Goal: Task Accomplishment & Management: Use online tool/utility

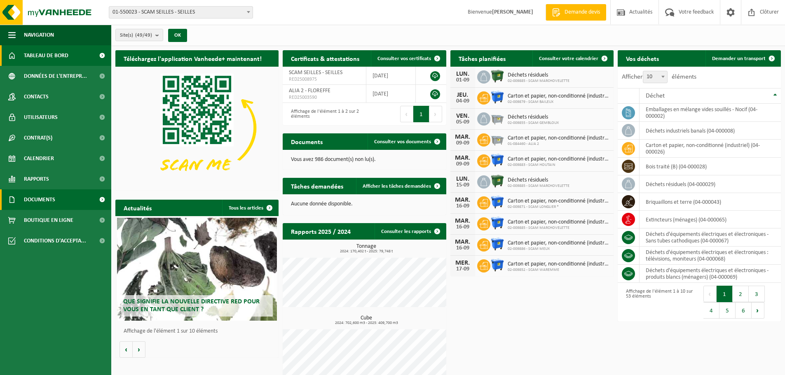
click at [57, 202] on link "Documents" at bounding box center [55, 199] width 111 height 21
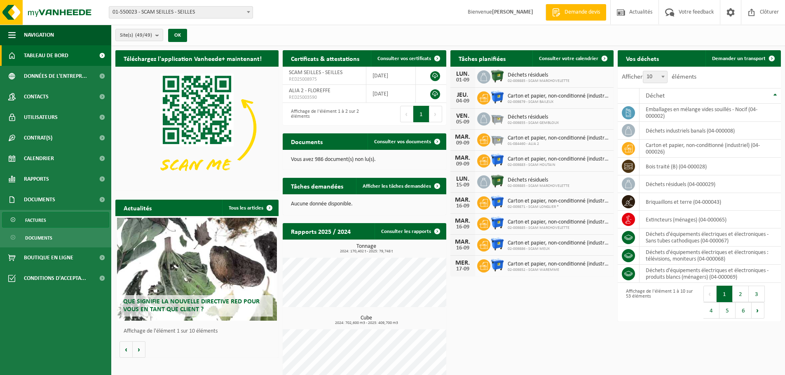
click at [51, 218] on link "Factures" at bounding box center [55, 220] width 107 height 16
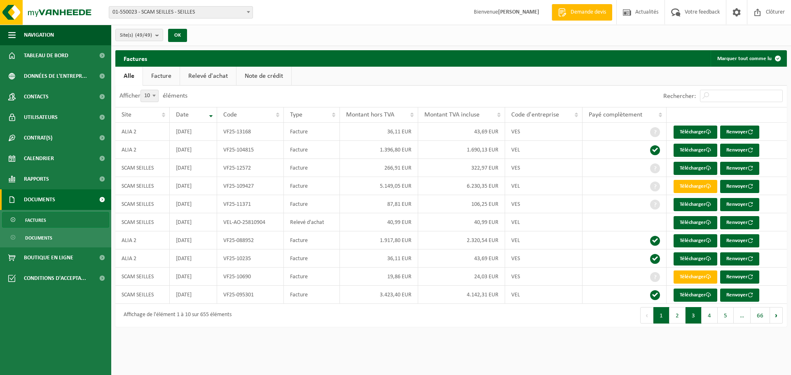
click at [694, 313] on button "3" at bounding box center [693, 315] width 16 height 16
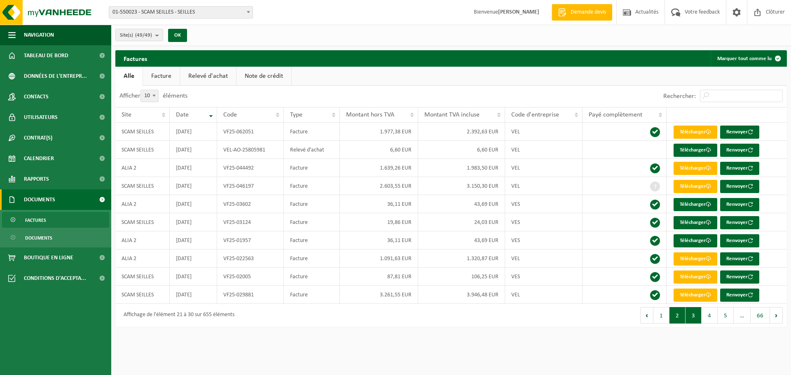
click at [681, 312] on button "2" at bounding box center [677, 315] width 16 height 16
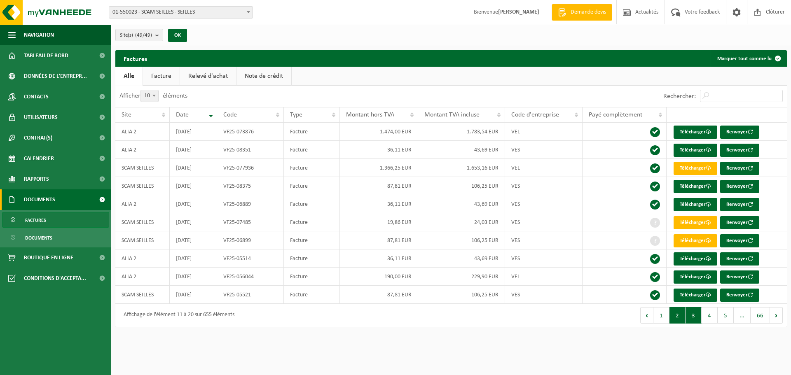
click at [691, 320] on button "3" at bounding box center [693, 315] width 16 height 16
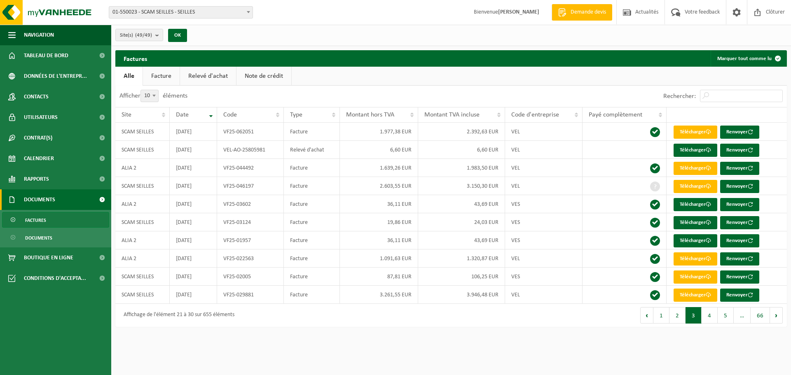
click at [157, 328] on div "Factures Marquer tout comme lu Patientez Le téléchargement est un peu long en r…" at bounding box center [451, 190] width 680 height 281
click at [679, 319] on button "2" at bounding box center [677, 315] width 16 height 16
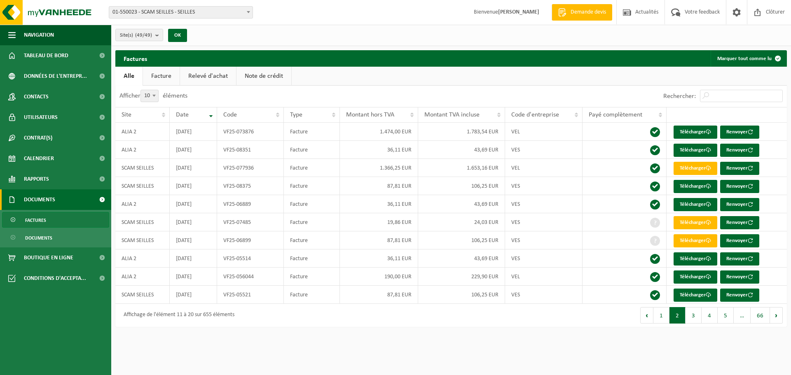
click at [495, 322] on div "Premier Précédent 1 2 3 4 5 … 66 Suivant Dernier" at bounding box center [619, 315] width 336 height 23
click at [660, 315] on button "1" at bounding box center [661, 315] width 16 height 16
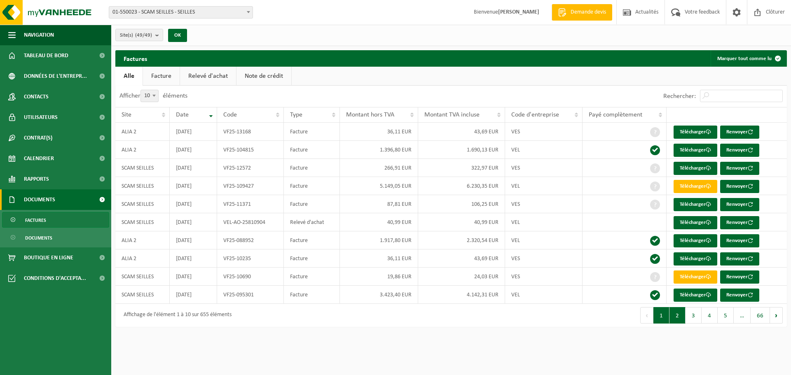
click at [680, 318] on button "2" at bounding box center [677, 315] width 16 height 16
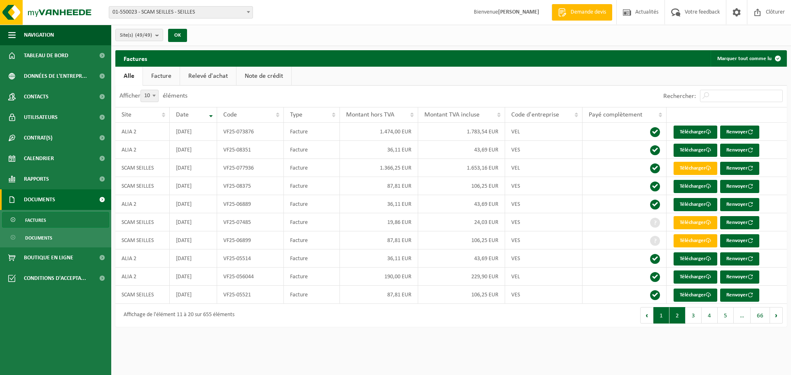
click at [668, 313] on button "1" at bounding box center [661, 315] width 16 height 16
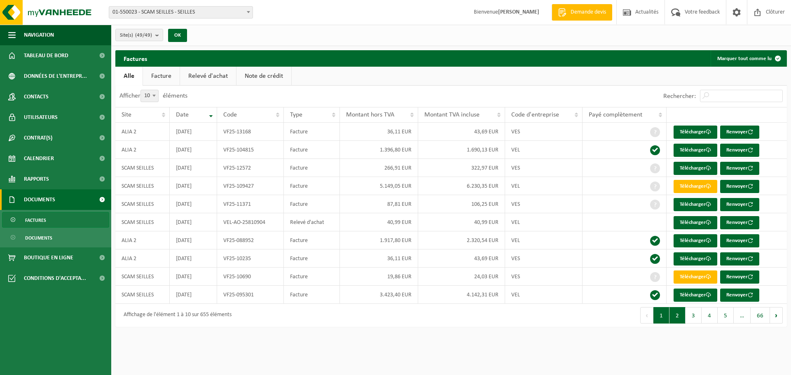
click at [681, 315] on button "2" at bounding box center [677, 315] width 16 height 16
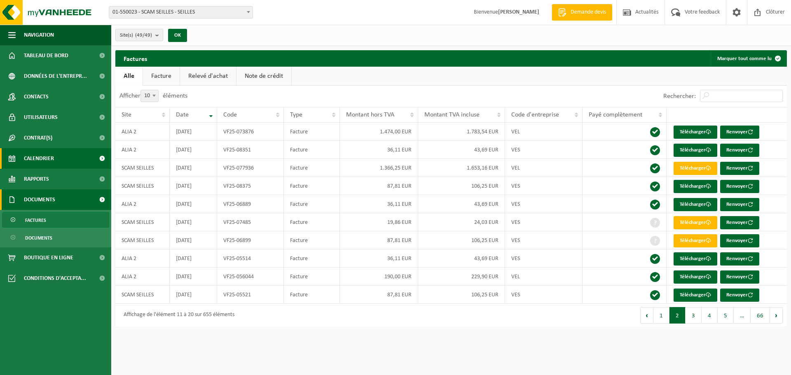
click at [54, 158] on span "Calendrier" at bounding box center [39, 158] width 30 height 21
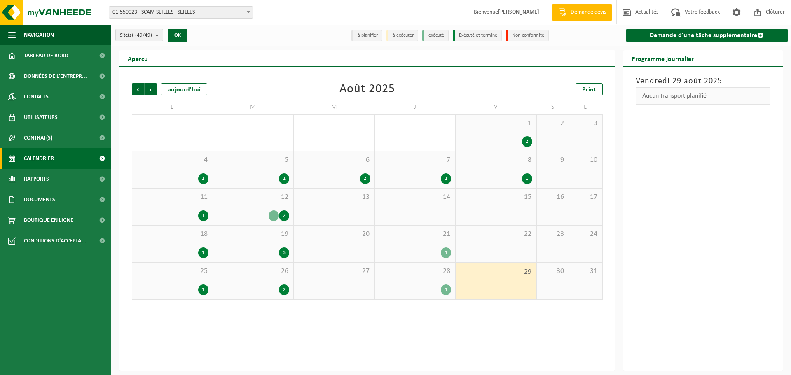
click at [245, 273] on span "26" at bounding box center [253, 271] width 72 height 9
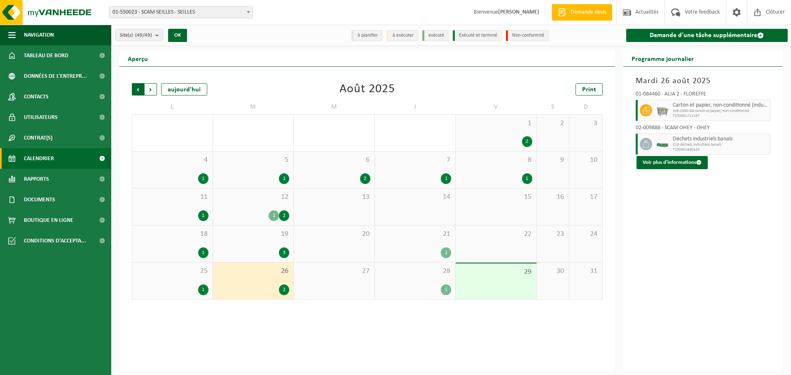
click at [148, 87] on span "Suivant" at bounding box center [151, 89] width 12 height 12
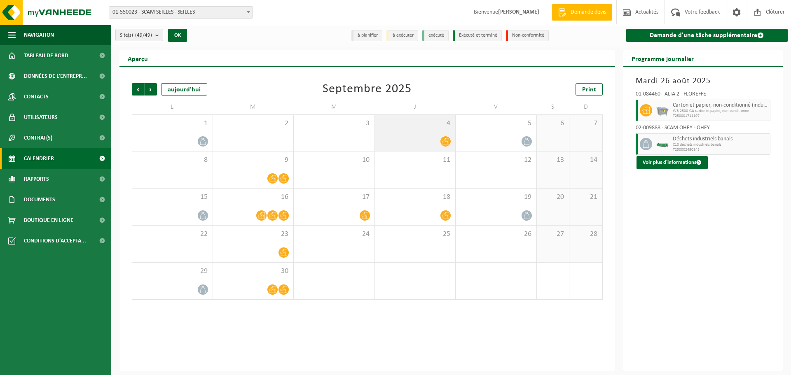
click at [427, 132] on div "4" at bounding box center [415, 133] width 81 height 36
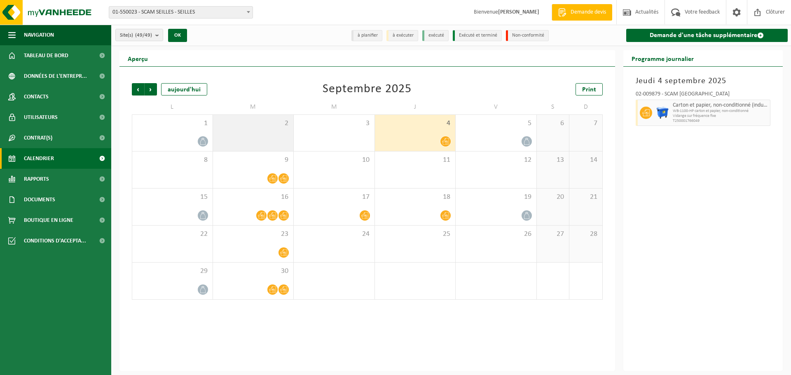
click at [243, 129] on div "2" at bounding box center [253, 133] width 81 height 36
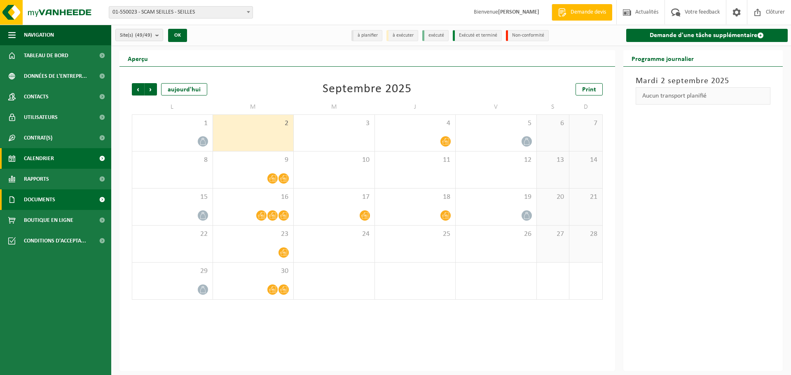
click at [53, 207] on span "Documents" at bounding box center [39, 199] width 31 height 21
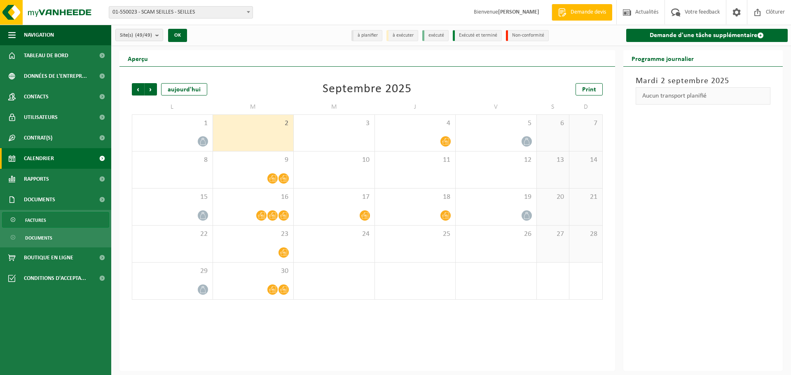
click at [53, 219] on link "Factures" at bounding box center [55, 220] width 107 height 16
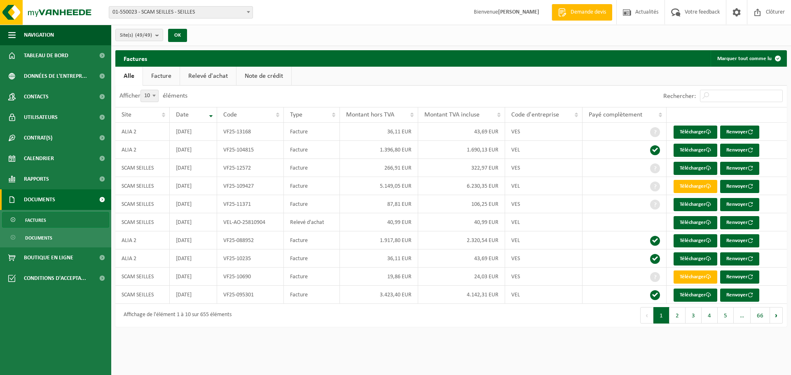
click at [690, 312] on button "3" at bounding box center [693, 315] width 16 height 16
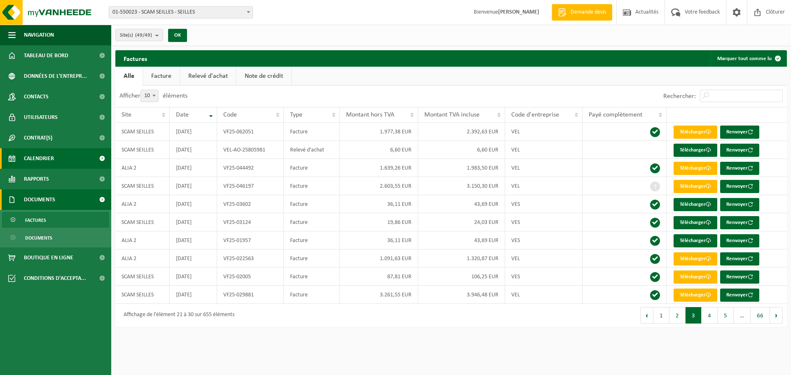
click at [57, 157] on link "Calendrier" at bounding box center [55, 158] width 111 height 21
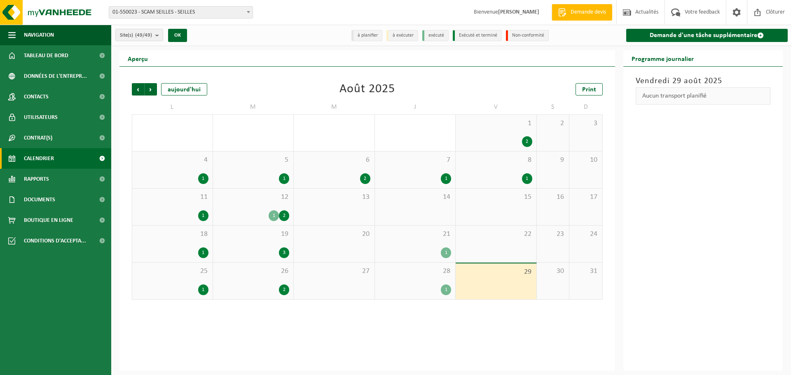
click at [215, 13] on span "01-550023 - SCAM SEILLES - SEILLES" at bounding box center [180, 13] width 143 height 12
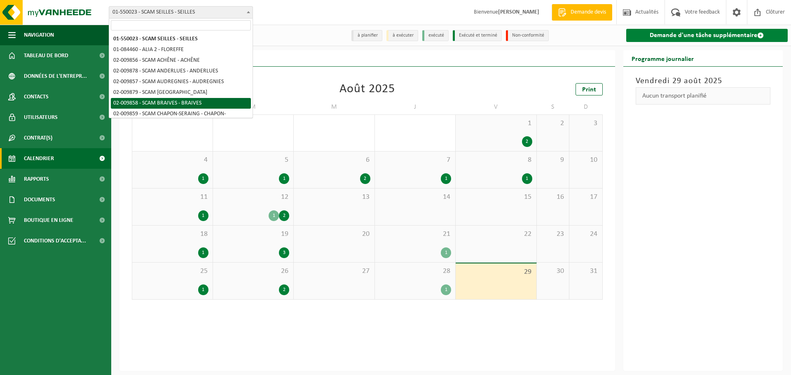
click at [660, 33] on link "Demande d'une tâche supplémentaire" at bounding box center [707, 35] width 162 height 13
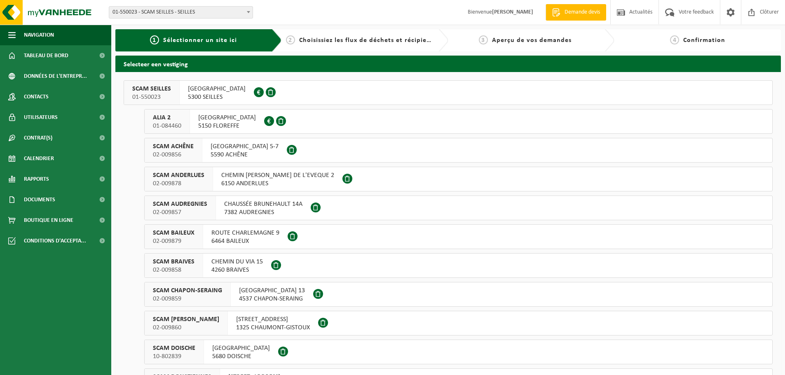
click at [362, 89] on button "SCAM SEILLES 01-550023 [STREET_ADDRESS] 0401.370.063" at bounding box center [448, 92] width 649 height 25
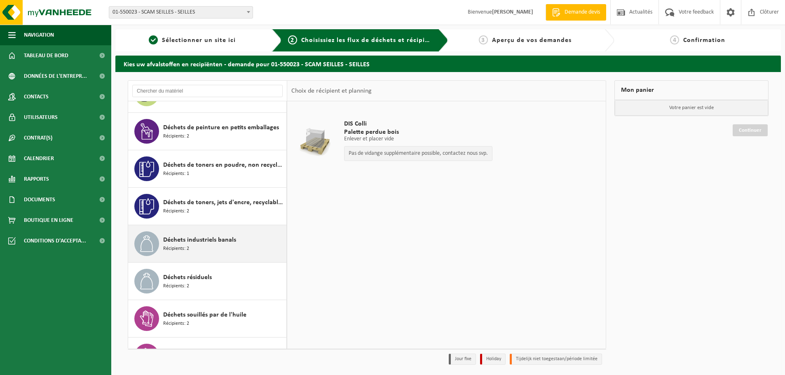
click at [233, 248] on div "Déchets industriels banals Récipients: 2" at bounding box center [223, 243] width 121 height 25
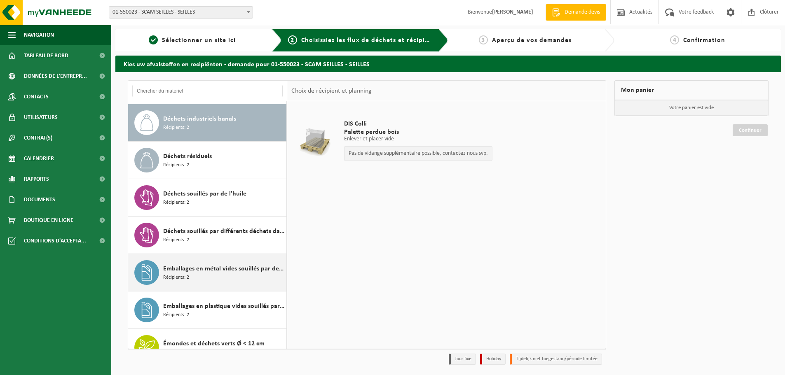
scroll to position [412, 0]
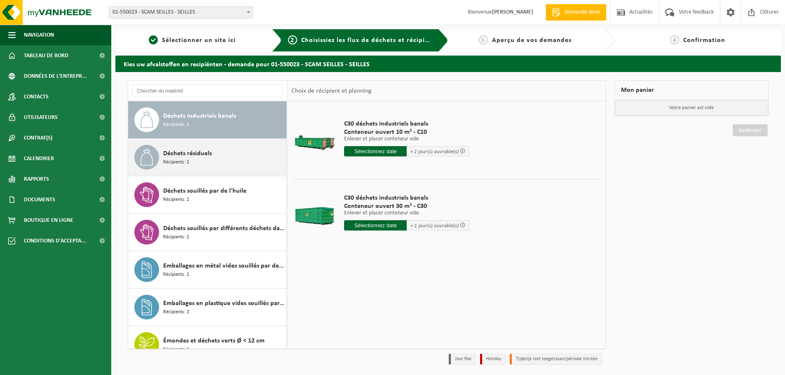
click at [222, 154] on div "Déchets résiduels Récipients: 2" at bounding box center [223, 157] width 121 height 25
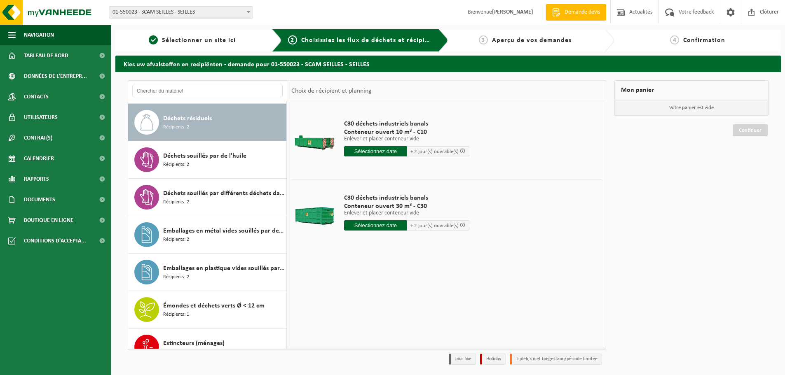
scroll to position [450, 0]
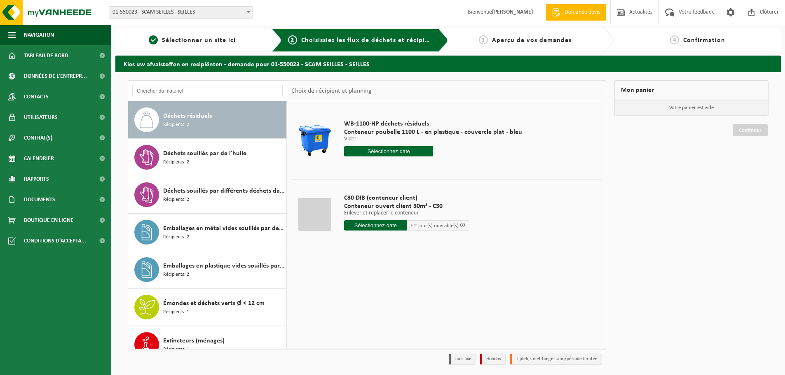
click at [399, 151] on input "text" at bounding box center [388, 151] width 89 height 10
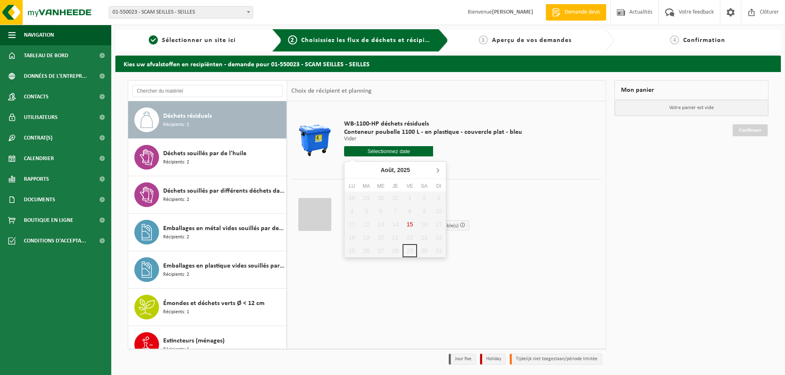
click at [436, 167] on icon at bounding box center [437, 169] width 13 height 13
click at [350, 198] on div "1" at bounding box center [351, 198] width 14 height 13
type input "à partir de 2025-09-01"
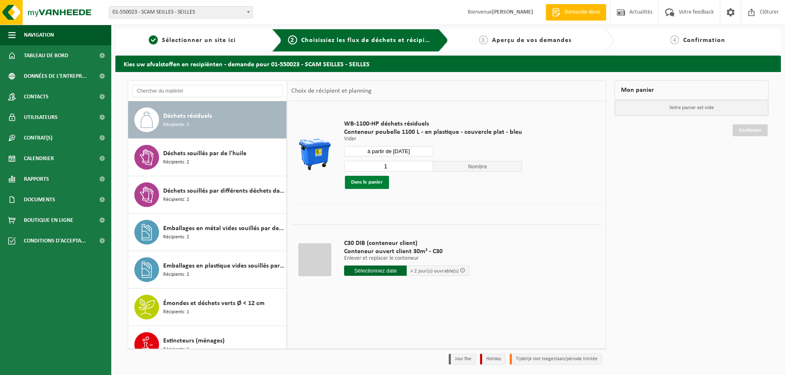
click at [378, 184] on button "Dans le panier" at bounding box center [367, 182] width 44 height 13
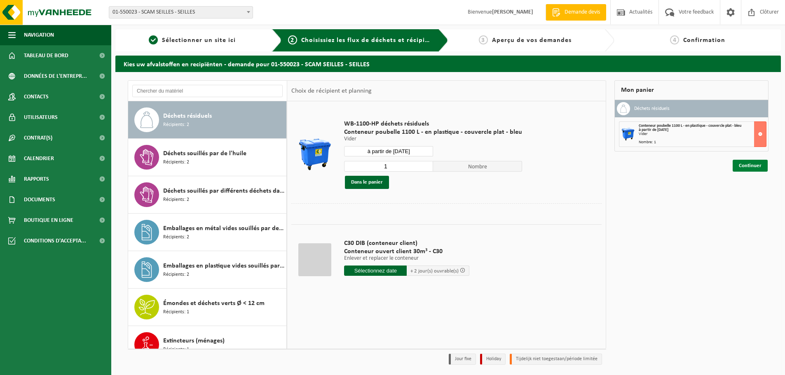
click at [747, 165] on link "Continuer" at bounding box center [749, 166] width 35 height 12
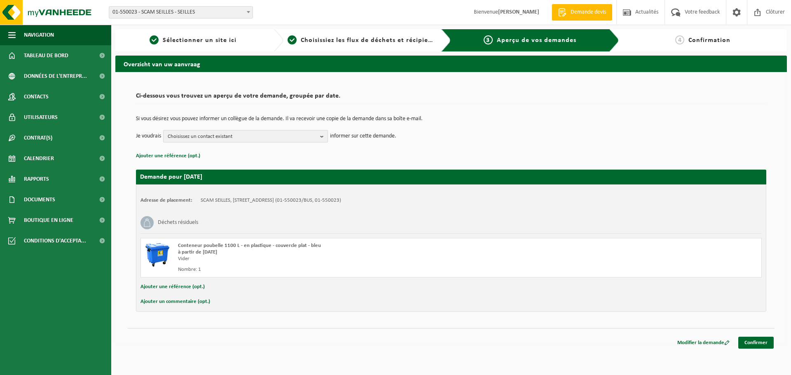
click at [264, 135] on span "Choisissez un contact existant" at bounding box center [242, 137] width 149 height 12
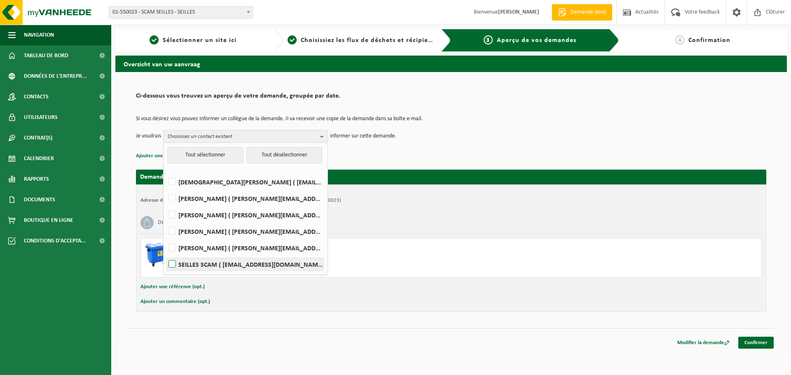
click at [171, 265] on label "SEILLES SCAM ( scamseilles@scam-sc.be )" at bounding box center [245, 264] width 156 height 12
click at [166, 254] on input "SEILLES SCAM ( scamseilles@scam-sc.be )" at bounding box center [165, 254] width 0 height 0
checkbox input "true"
click at [537, 132] on td "Je voudrais SEILLES SCAM Tout sélectionner Tout désélectionner CHRISTIAN BALDUY…" at bounding box center [451, 136] width 630 height 12
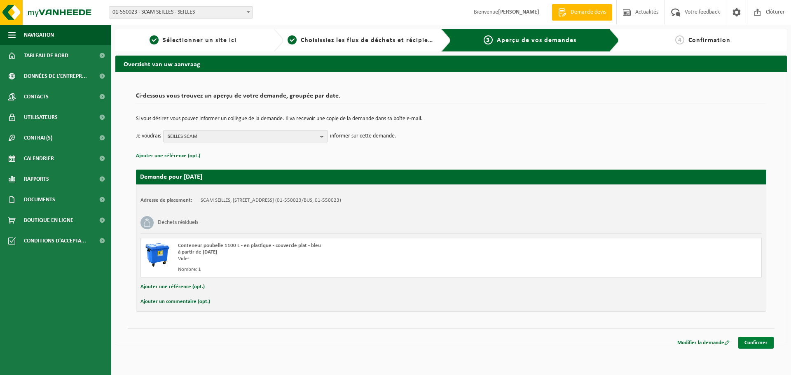
click at [757, 339] on link "Confirmer" at bounding box center [755, 343] width 35 height 12
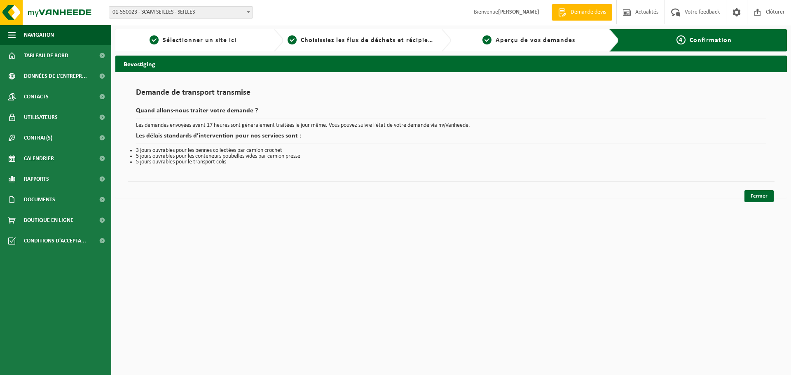
click at [175, 16] on span "01-550023 - SCAM SEILLES - SEILLES" at bounding box center [180, 13] width 143 height 12
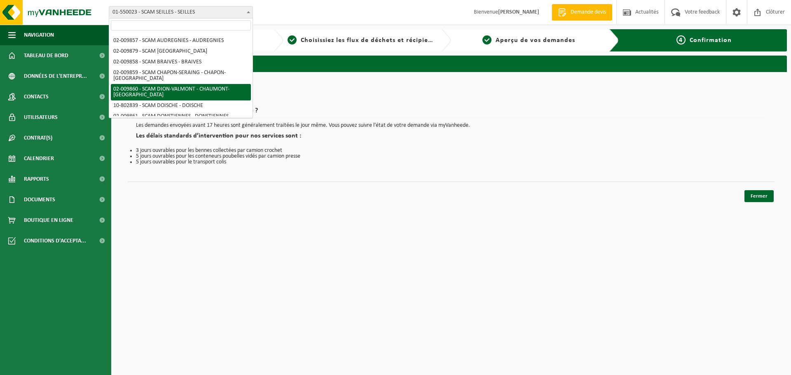
scroll to position [82, 0]
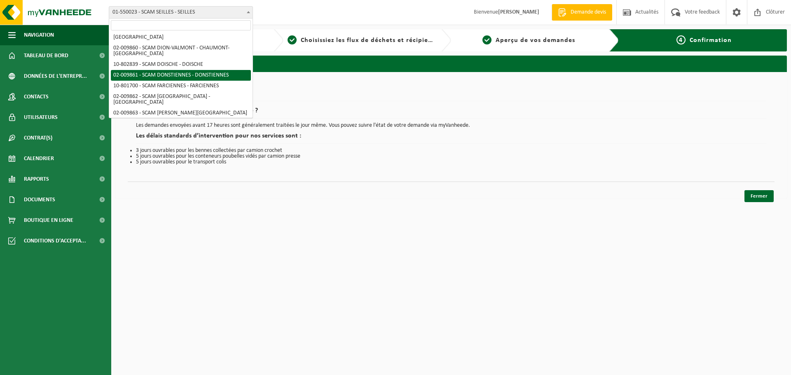
select select "1907"
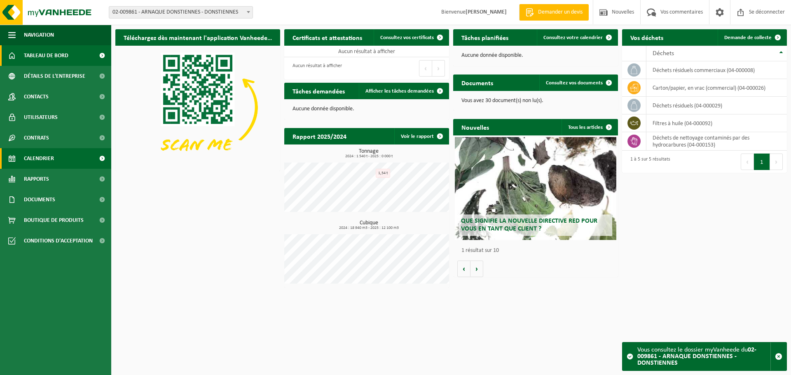
click at [48, 159] on font "Calendrier" at bounding box center [39, 159] width 30 height 6
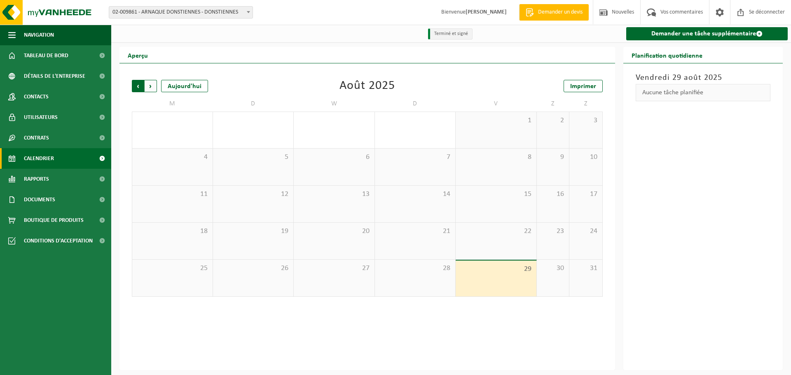
click at [153, 83] on span "Suivant" at bounding box center [151, 86] width 12 height 12
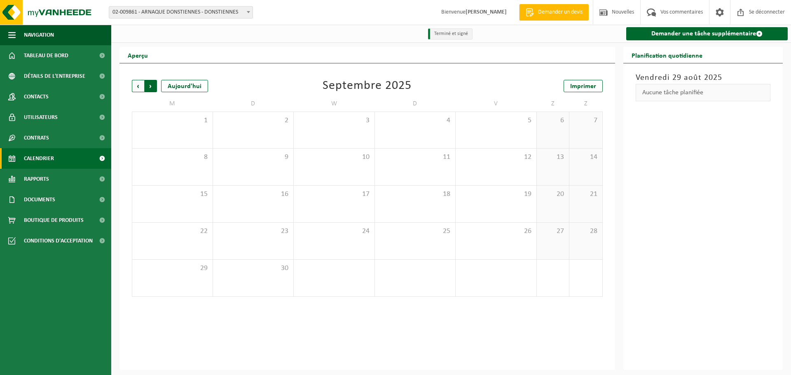
click at [139, 86] on span "Précédent" at bounding box center [138, 86] width 12 height 12
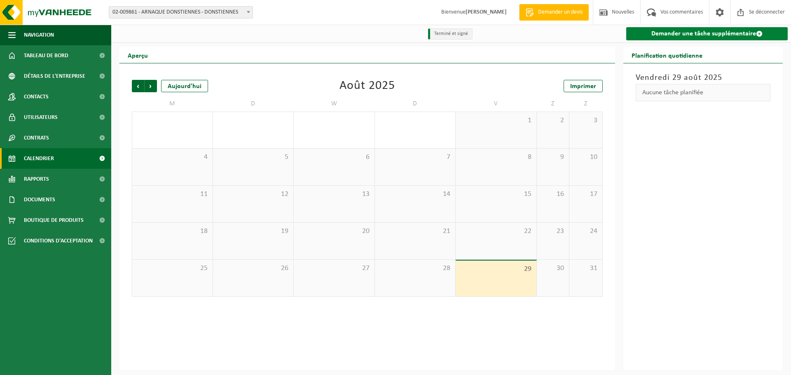
click at [714, 32] on font "Demander une tâche supplémentaire" at bounding box center [703, 33] width 105 height 7
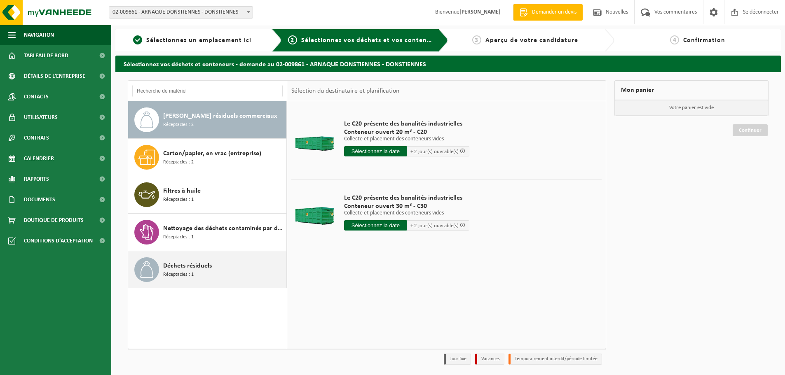
click at [213, 271] on div "[PERSON_NAME] résiduels Réceptacles : 1" at bounding box center [223, 269] width 121 height 25
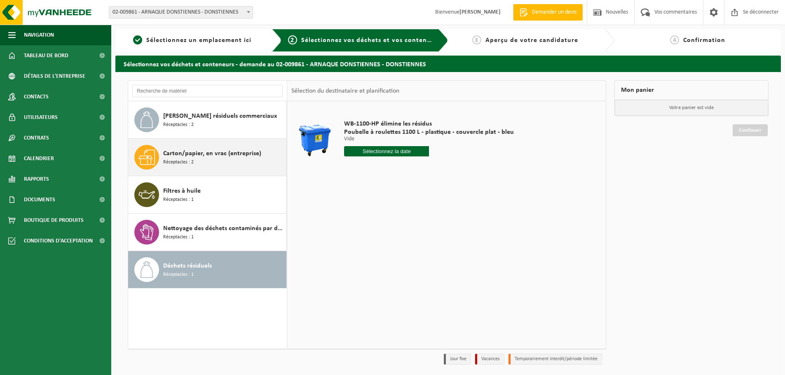
click at [208, 160] on div "Carton/papier, en vrac (entreprise) Réceptacles : 2" at bounding box center [223, 157] width 121 height 25
